Goal: Task Accomplishment & Management: Manage account settings

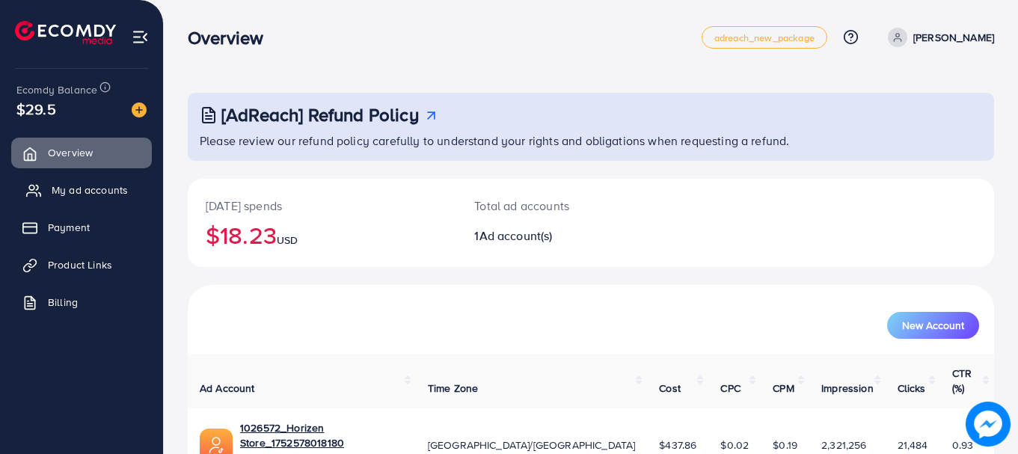
click at [89, 190] on span "My ad accounts" at bounding box center [90, 190] width 76 height 15
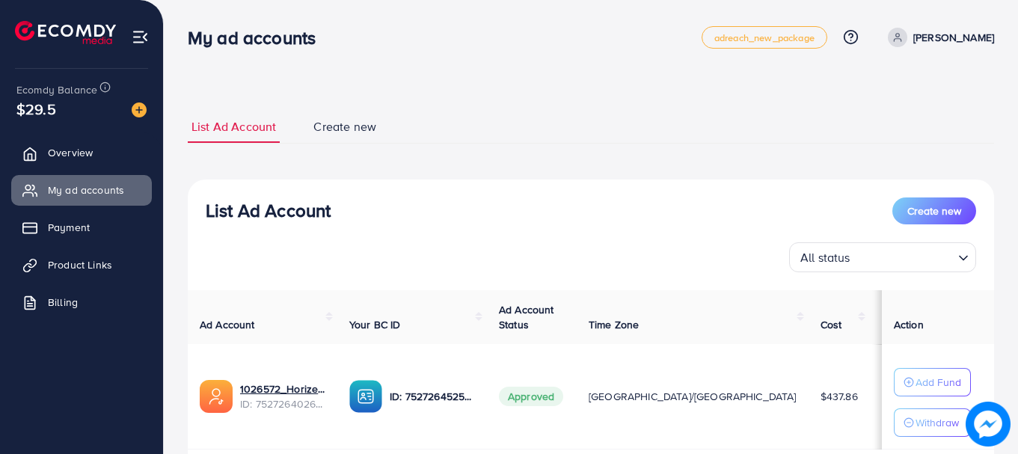
click at [666, 400] on span "[GEOGRAPHIC_DATA]/[GEOGRAPHIC_DATA]" at bounding box center [693, 396] width 208 height 15
click at [654, 400] on span "[GEOGRAPHIC_DATA]/[GEOGRAPHIC_DATA]" at bounding box center [693, 396] width 208 height 15
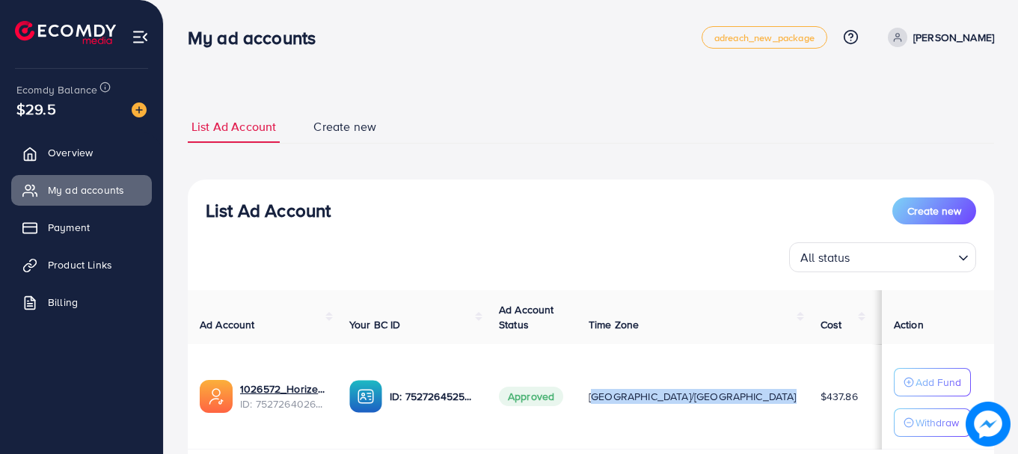
click at [654, 400] on span "[GEOGRAPHIC_DATA]/[GEOGRAPHIC_DATA]" at bounding box center [693, 396] width 208 height 15
click at [663, 397] on span "[GEOGRAPHIC_DATA]/[GEOGRAPHIC_DATA]" at bounding box center [693, 396] width 208 height 15
